Goal: Information Seeking & Learning: Learn about a topic

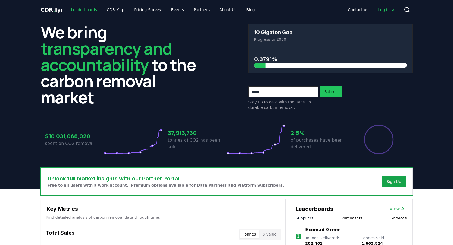
click at [79, 8] on link "Leaderboards" at bounding box center [84, 10] width 35 height 10
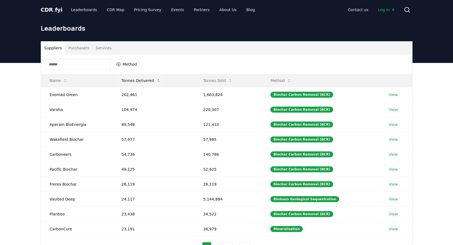
click at [151, 82] on button "Tonnes Delivered" at bounding box center [141, 80] width 48 height 11
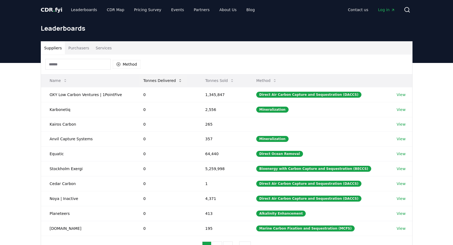
click at [151, 82] on button "Tonnes Delivered" at bounding box center [163, 80] width 48 height 11
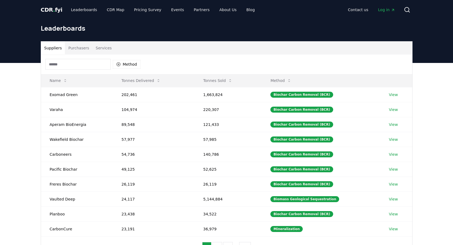
click at [301, 62] on div "Method" at bounding box center [226, 65] width 371 height 20
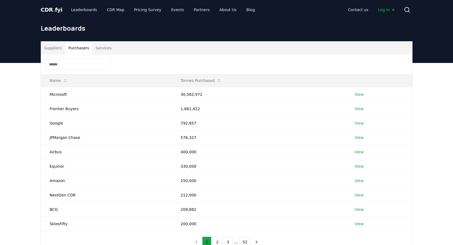
click at [77, 51] on button "Purchasers" at bounding box center [78, 48] width 27 height 13
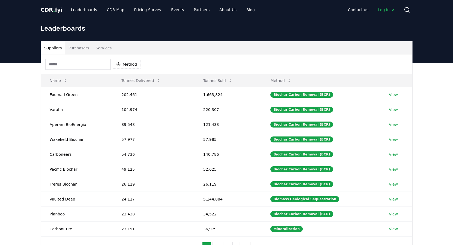
click at [57, 49] on button "Suppliers" at bounding box center [53, 48] width 24 height 13
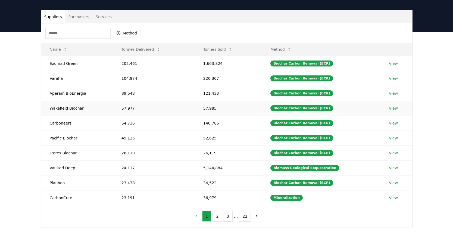
scroll to position [37, 0]
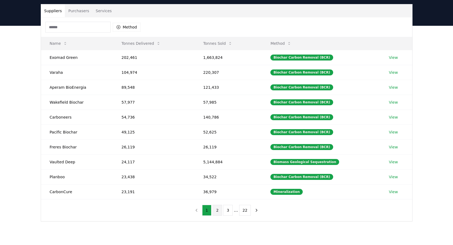
click at [218, 210] on button "2" at bounding box center [217, 210] width 10 height 11
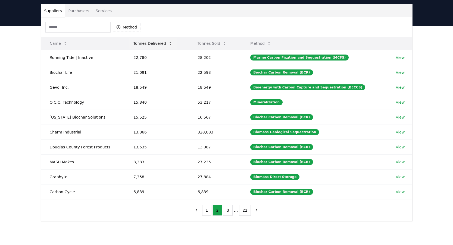
click at [156, 43] on button "Tonnes Delivered" at bounding box center [153, 43] width 48 height 11
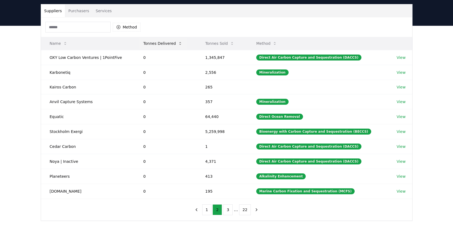
click at [156, 43] on button "Tonnes Delivered" at bounding box center [163, 43] width 48 height 11
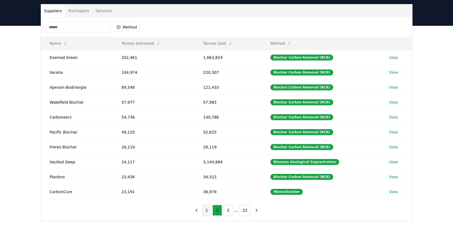
click at [209, 212] on button "1" at bounding box center [207, 210] width 10 height 11
drag, startPoint x: 80, startPoint y: 163, endPoint x: 48, endPoint y: 162, distance: 31.2
click at [48, 162] on td "Vaulted Deep" at bounding box center [77, 162] width 72 height 15
copy td "Vaulted Deep"
click at [217, 212] on button "2" at bounding box center [217, 210] width 10 height 11
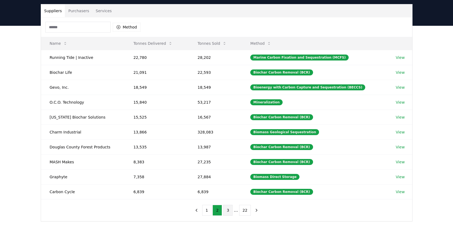
click at [231, 210] on button "3" at bounding box center [228, 210] width 10 height 11
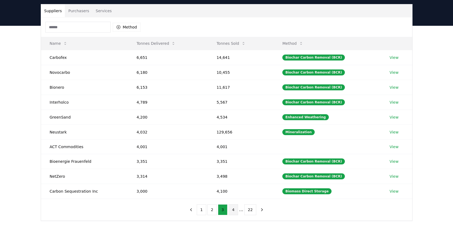
click at [232, 209] on button "4" at bounding box center [233, 209] width 10 height 11
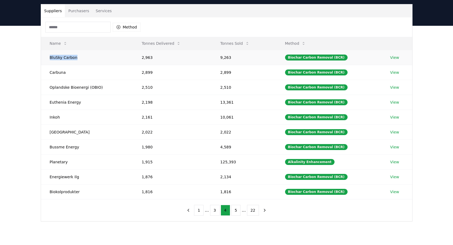
drag, startPoint x: 47, startPoint y: 56, endPoint x: 87, endPoint y: 56, distance: 39.4
click at [87, 56] on td "BluSky Carbon" at bounding box center [87, 57] width 92 height 15
copy td "BluSky Carbon"
click at [233, 210] on button "5" at bounding box center [236, 210] width 10 height 11
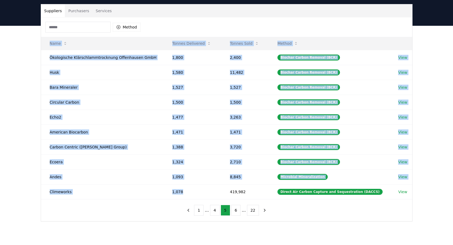
drag, startPoint x: 192, startPoint y: 191, endPoint x: 76, endPoint y: 201, distance: 116.7
click at [76, 201] on div "Method Name Tonnes Delivered Tonnes Sold Method Ökologische Klärschlammtrocknun…" at bounding box center [226, 119] width 371 height 204
click at [73, 194] on td "Climeworks" at bounding box center [102, 191] width 122 height 15
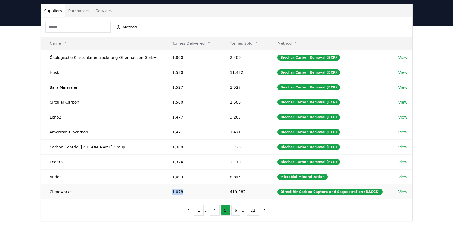
drag, startPoint x: 182, startPoint y: 195, endPoint x: 172, endPoint y: 191, distance: 11.1
click at [172, 191] on td "1,078" at bounding box center [192, 191] width 58 height 15
copy td "1,078"
click at [238, 211] on button "6" at bounding box center [236, 210] width 10 height 11
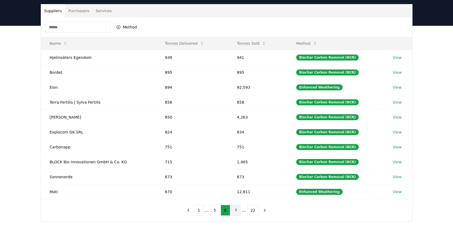
click at [237, 212] on button "7" at bounding box center [236, 210] width 10 height 11
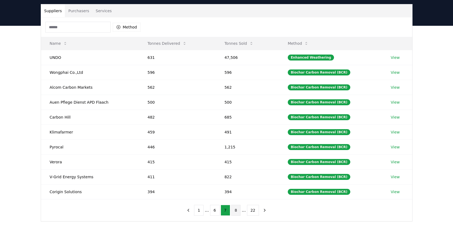
click at [236, 212] on button "8" at bounding box center [236, 210] width 10 height 11
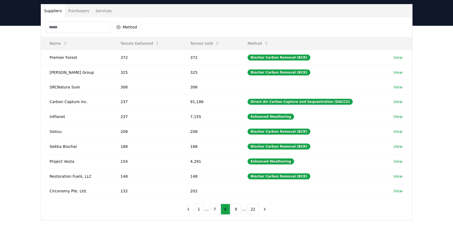
click at [236, 212] on button "9" at bounding box center [236, 209] width 10 height 11
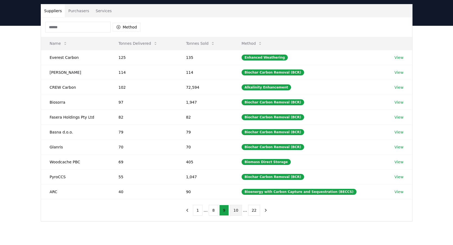
click at [236, 213] on button "10" at bounding box center [236, 210] width 12 height 11
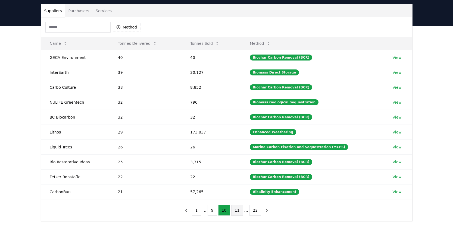
click at [236, 213] on button "11" at bounding box center [237, 210] width 12 height 11
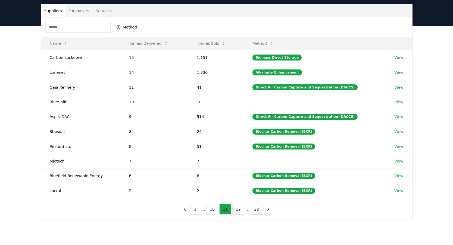
click at [236, 213] on button "12" at bounding box center [238, 209] width 12 height 11
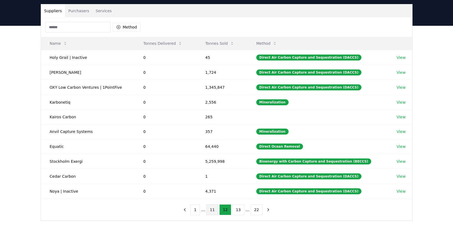
click at [213, 212] on button "11" at bounding box center [212, 209] width 12 height 11
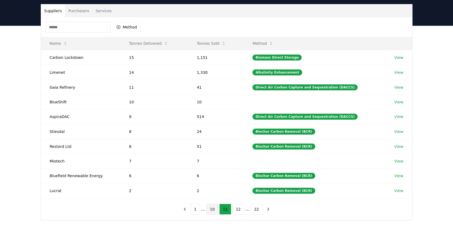
click at [209, 211] on button "10" at bounding box center [212, 209] width 12 height 11
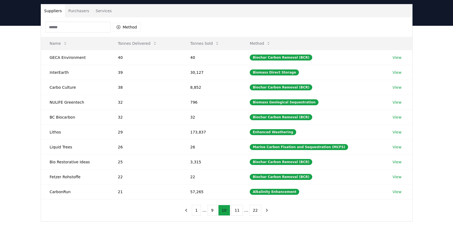
click at [209, 211] on button "9" at bounding box center [212, 210] width 10 height 11
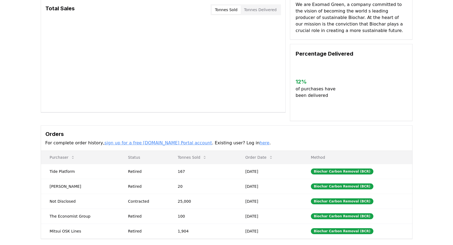
scroll to position [48, 0]
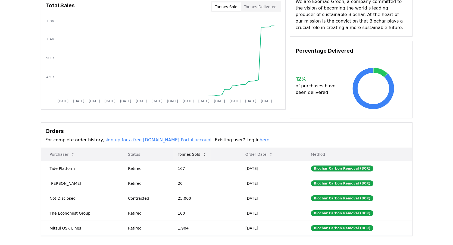
click at [200, 159] on button "Tonnes Sold" at bounding box center [192, 154] width 38 height 11
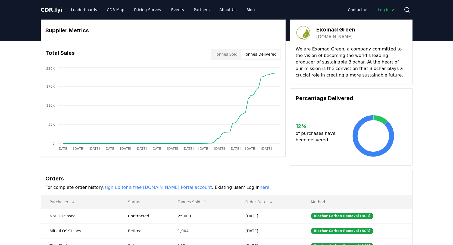
click at [270, 53] on button "Tonnes Delivered" at bounding box center [260, 54] width 39 height 9
click at [239, 52] on button "Tonnes Sold" at bounding box center [226, 54] width 29 height 9
click at [254, 53] on button "Tonnes Delivered" at bounding box center [260, 54] width 39 height 9
click at [340, 36] on link "exomadgreen.com" at bounding box center [334, 37] width 36 height 7
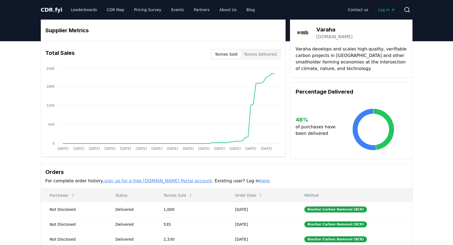
click at [328, 36] on link "[DOMAIN_NAME]" at bounding box center [334, 37] width 36 height 7
